Goal: Check status: Check status

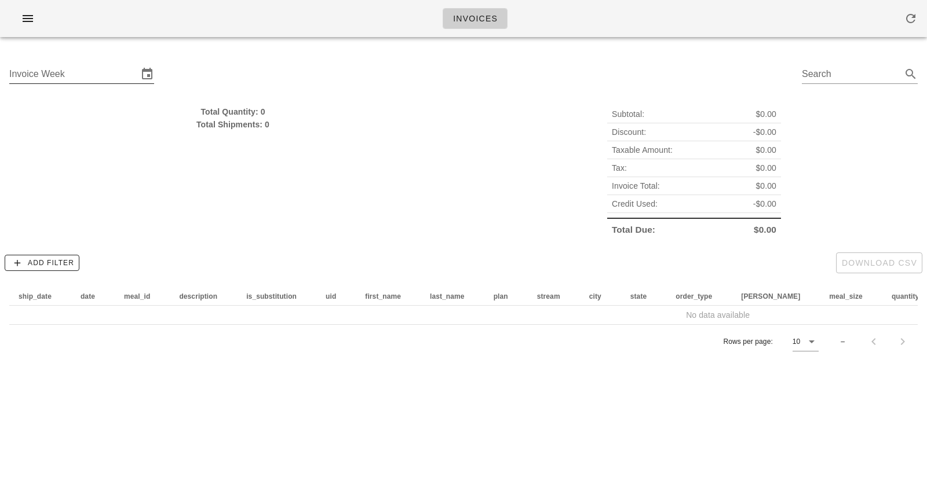
click at [31, 68] on div "Invoice Week" at bounding box center [73, 74] width 129 height 19
click at [110, 75] on input "Invoice Week" at bounding box center [73, 74] width 129 height 19
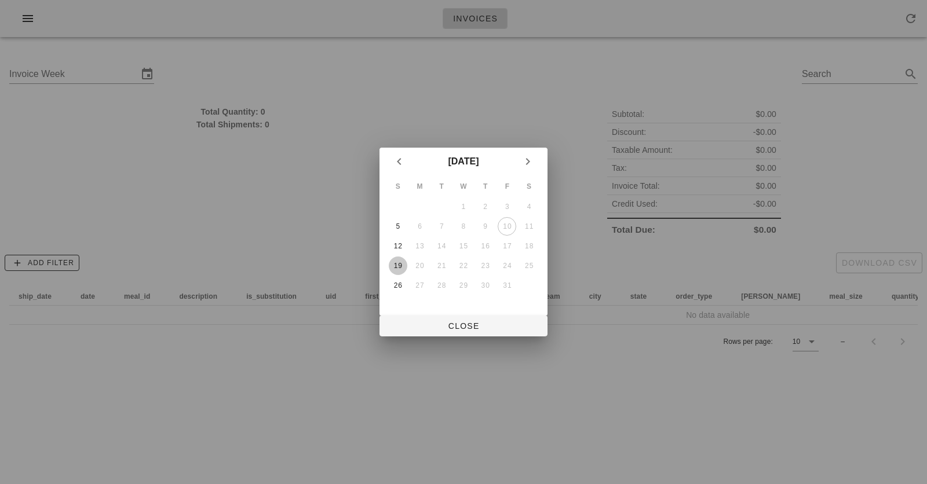
click at [398, 262] on div "19" at bounding box center [398, 266] width 19 height 8
click at [459, 327] on span "Close" at bounding box center [463, 325] width 149 height 9
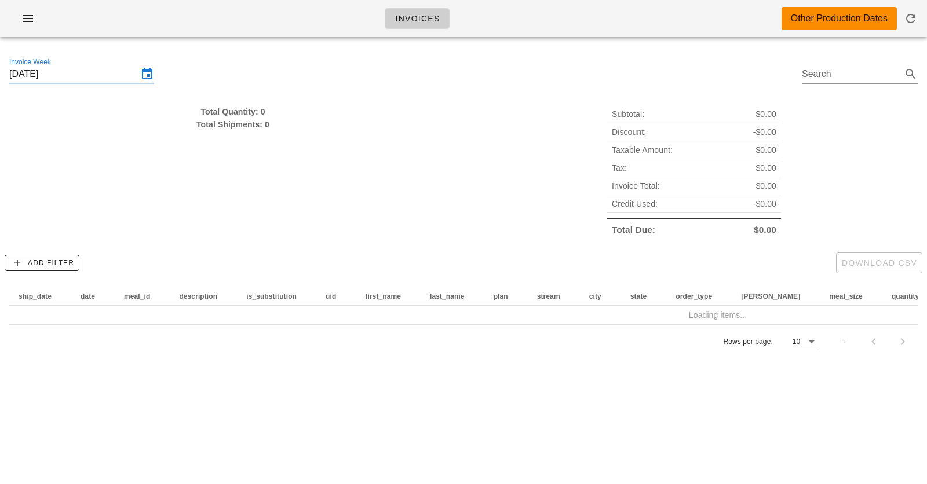
click at [246, 111] on div "Total Quantity: 0" at bounding box center [232, 111] width 447 height 13
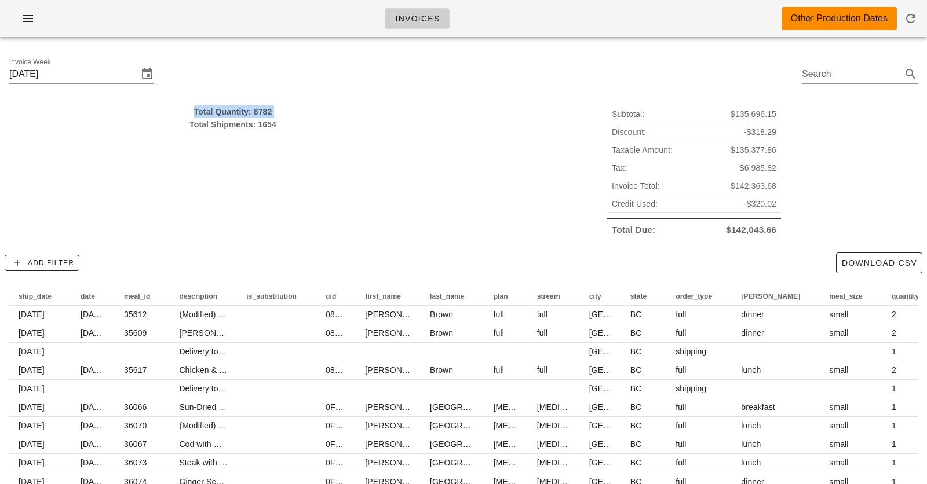
click at [236, 123] on div "Total Shipments: 1654" at bounding box center [232, 124] width 447 height 13
click at [61, 74] on input "[DATE]" at bounding box center [73, 74] width 129 height 19
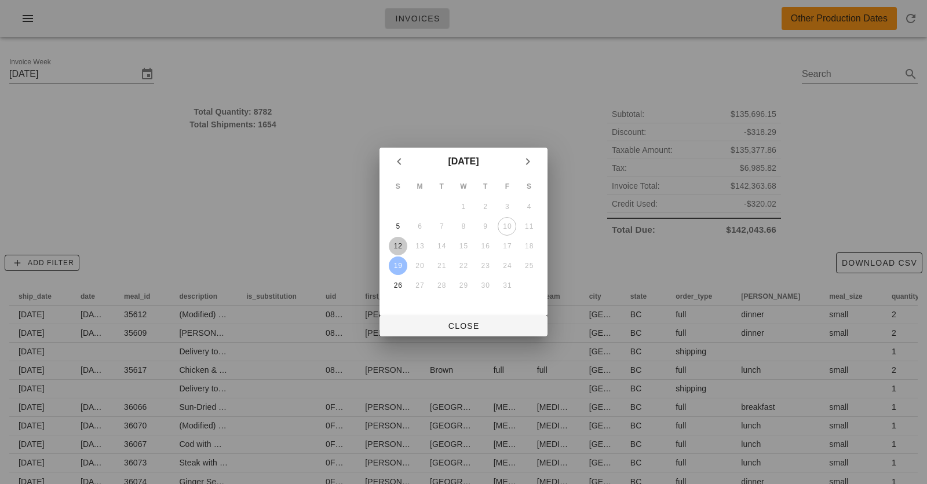
click at [393, 247] on div "12" at bounding box center [398, 246] width 19 height 8
click at [445, 329] on span "Close" at bounding box center [463, 325] width 149 height 9
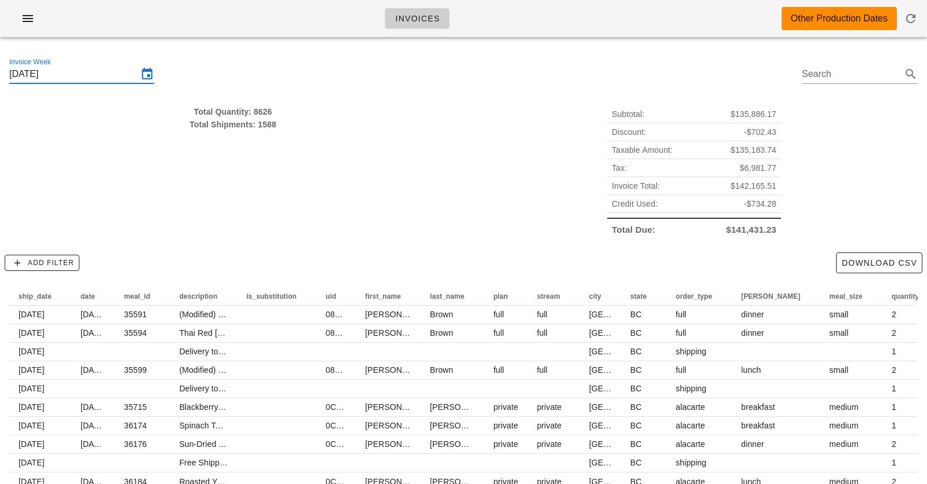
click at [77, 75] on input "[DATE]" at bounding box center [73, 74] width 129 height 19
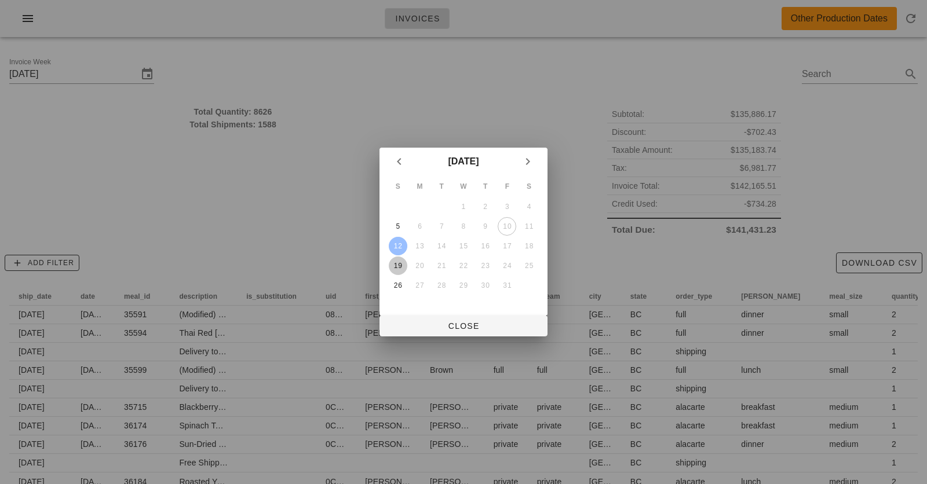
click at [393, 269] on div "19" at bounding box center [398, 266] width 19 height 8
click at [398, 269] on div "19" at bounding box center [398, 266] width 19 height 8
click at [434, 322] on span "Close" at bounding box center [463, 325] width 149 height 9
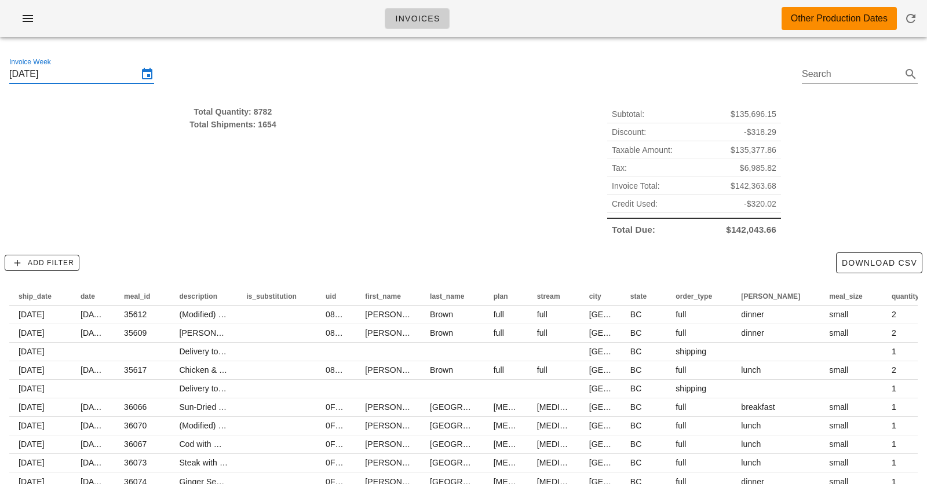
click at [81, 79] on input "[DATE]" at bounding box center [73, 74] width 129 height 19
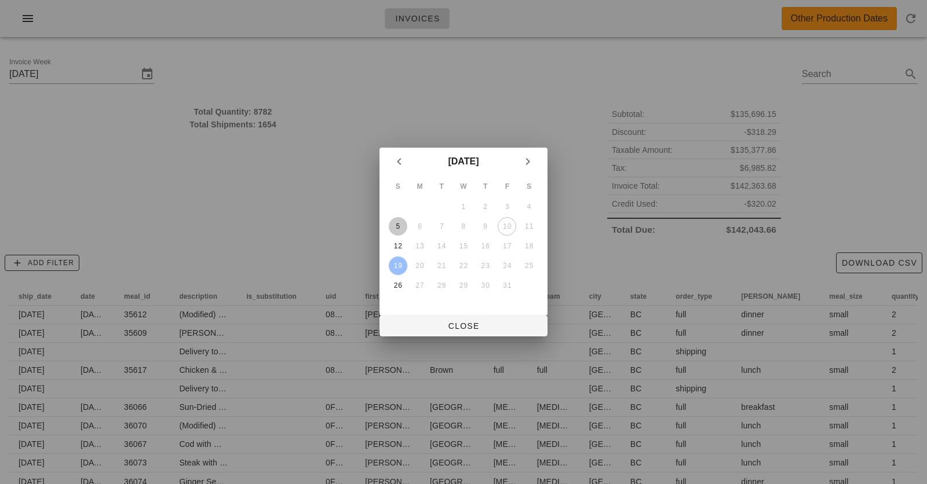
click at [397, 228] on div "5" at bounding box center [398, 226] width 19 height 8
click at [397, 222] on div "5" at bounding box center [398, 226] width 19 height 8
click at [467, 330] on span "Close" at bounding box center [463, 325] width 149 height 9
type input "[DATE]"
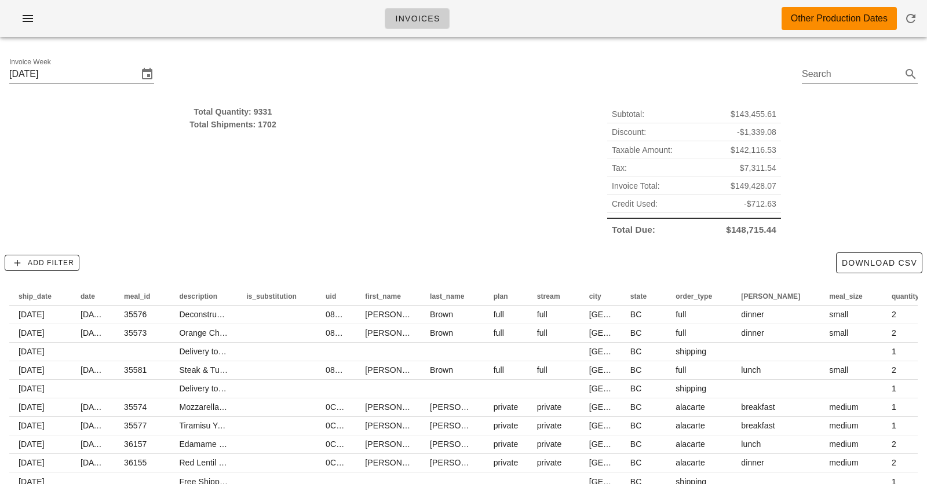
click at [258, 109] on div "Total Quantity: 9331" at bounding box center [232, 111] width 447 height 13
drag, startPoint x: 258, startPoint y: 109, endPoint x: 259, endPoint y: 126, distance: 17.5
click at [259, 121] on div "Total Quantity: 9331 Total Shipments: 1702" at bounding box center [232, 117] width 447 height 25
click at [259, 126] on div "Total Shipments: 1702" at bounding box center [232, 124] width 447 height 13
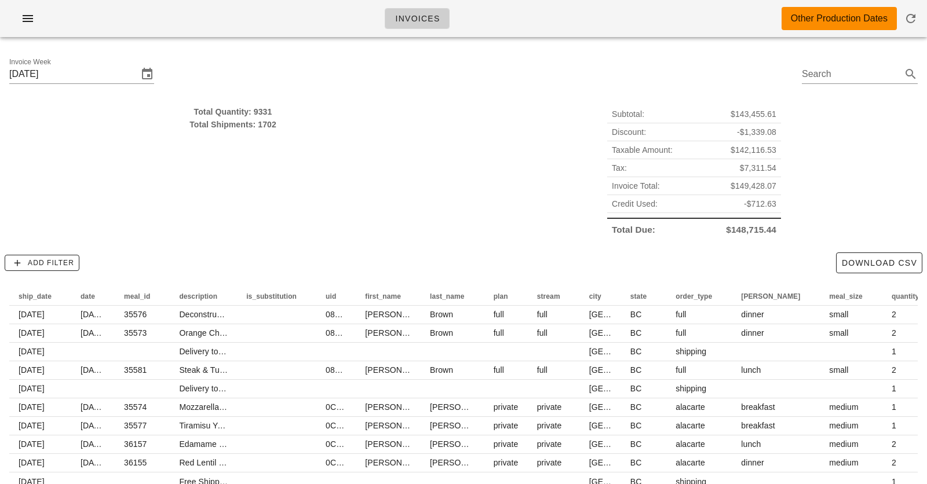
click at [319, 195] on div "Total Quantity: 9331 Total Shipments: 1702" at bounding box center [232, 171] width 461 height 147
